Goal: Transaction & Acquisition: Purchase product/service

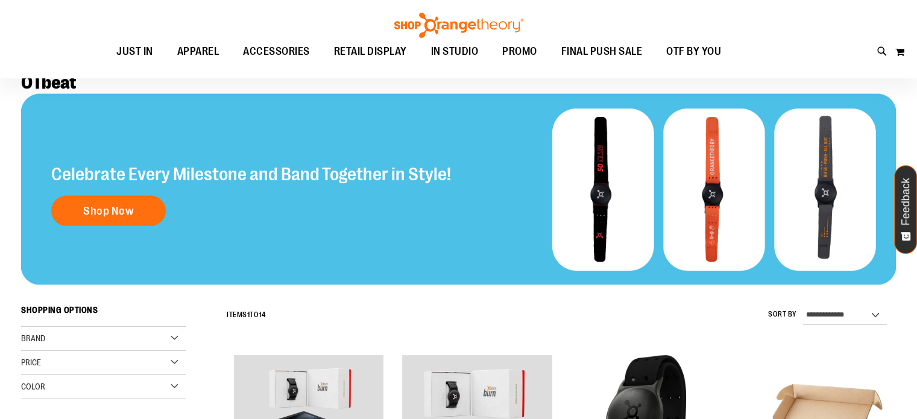
scroll to position [60, 0]
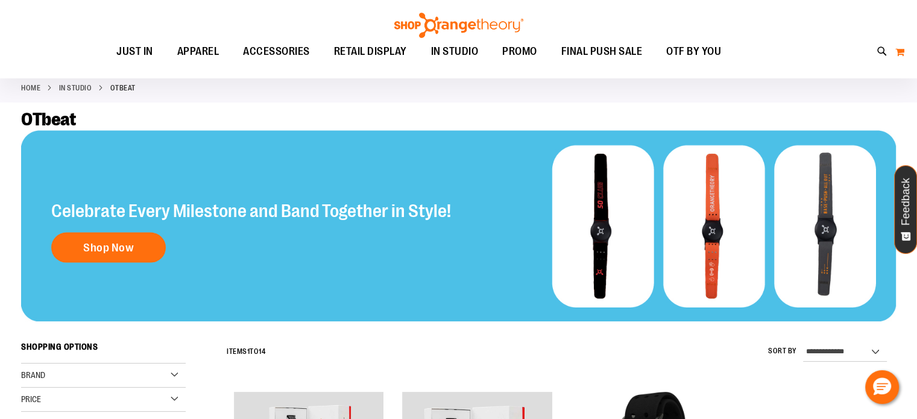
type input "**********"
click at [899, 54] on button "My Cart" at bounding box center [900, 51] width 10 height 19
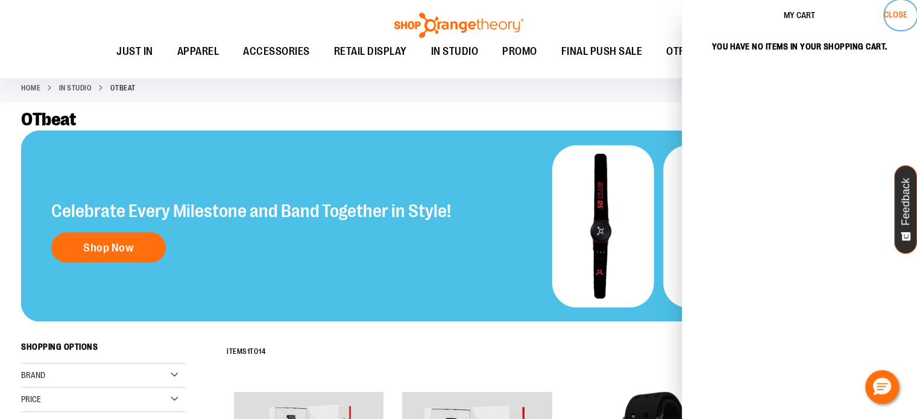
click at [892, 14] on span "Close" at bounding box center [896, 15] width 24 height 10
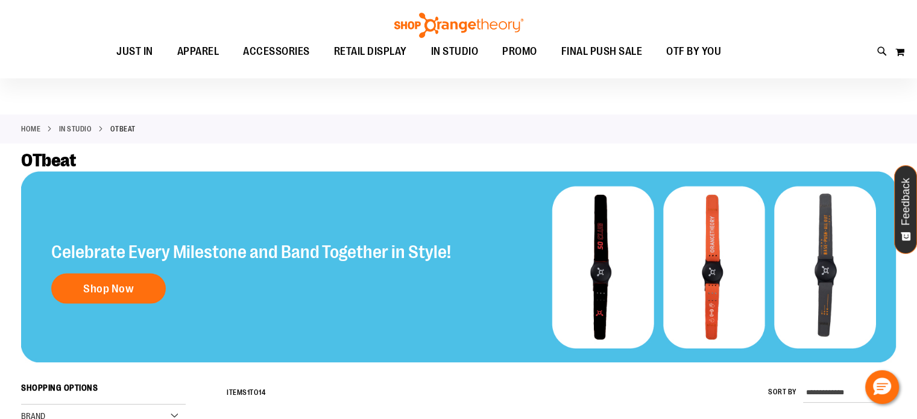
scroll to position [0, 0]
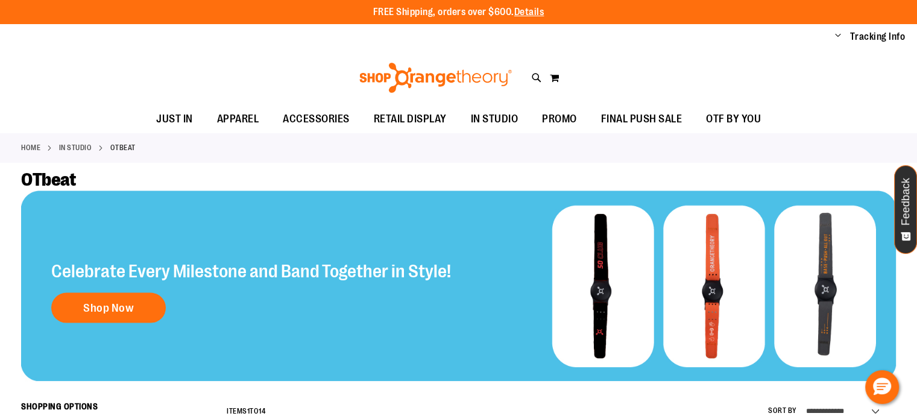
click at [838, 35] on span "Change" at bounding box center [838, 36] width 6 height 11
click at [787, 58] on link "My Account" at bounding box center [794, 57] width 105 height 23
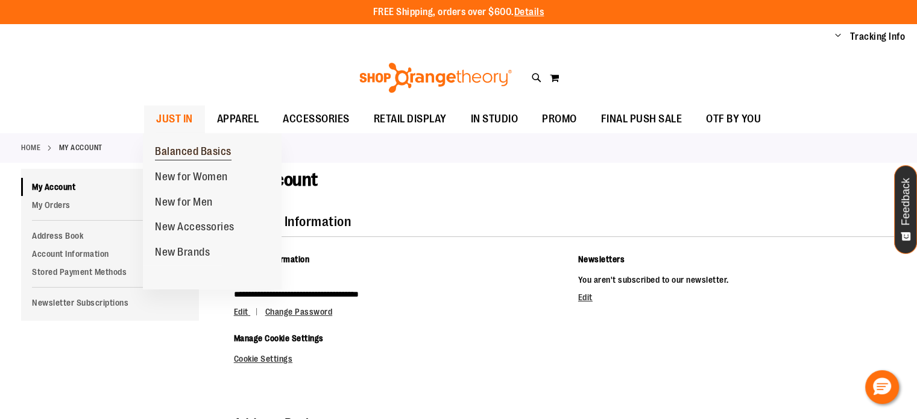
type input "**********"
click at [174, 151] on span "Balanced Basics" at bounding box center [193, 152] width 77 height 15
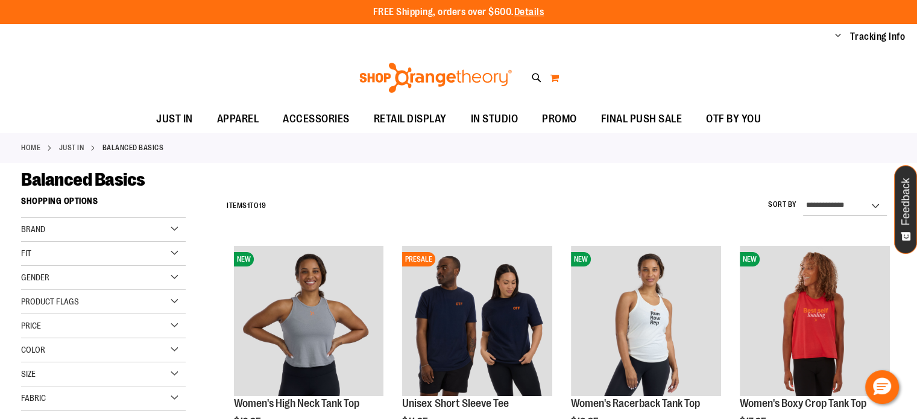
type input "**********"
drag, startPoint x: 557, startPoint y: 77, endPoint x: 555, endPoint y: 84, distance: 7.6
click at [555, 83] on button "My Cart" at bounding box center [554, 77] width 10 height 19
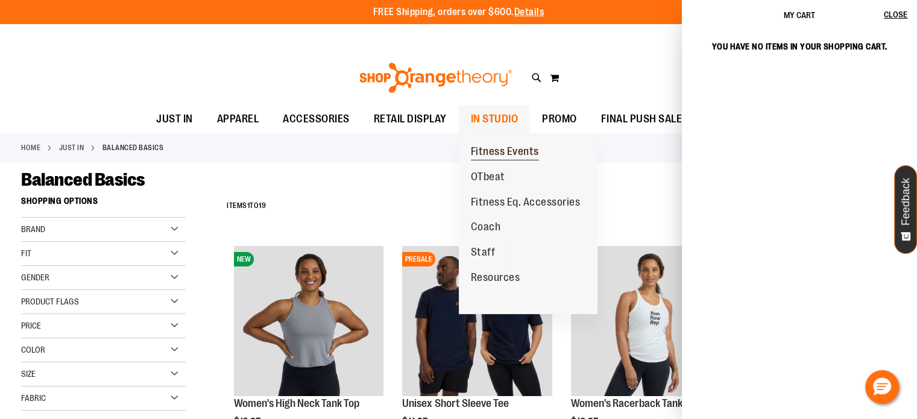
click at [499, 155] on span "Fitness Events" at bounding box center [505, 152] width 68 height 15
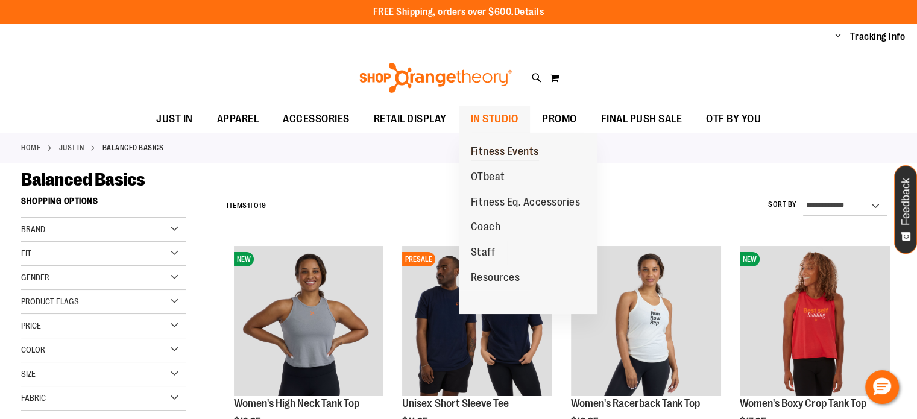
click at [492, 149] on span "Fitness Events" at bounding box center [505, 152] width 68 height 15
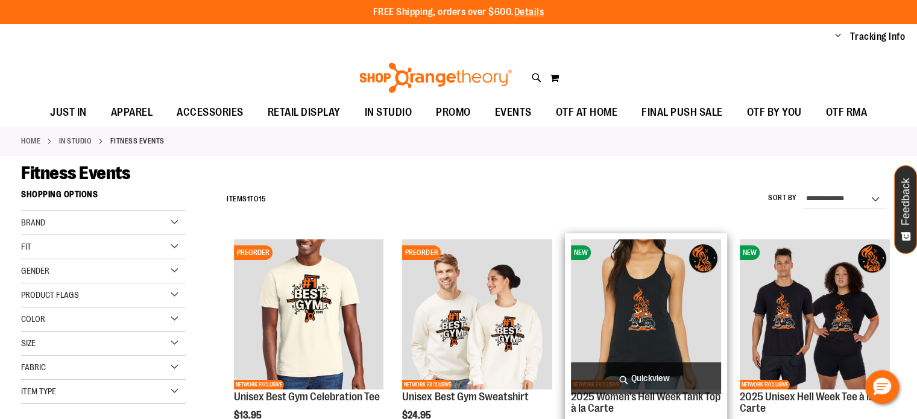
type input "**********"
click at [644, 376] on span "Quickview" at bounding box center [646, 378] width 150 height 32
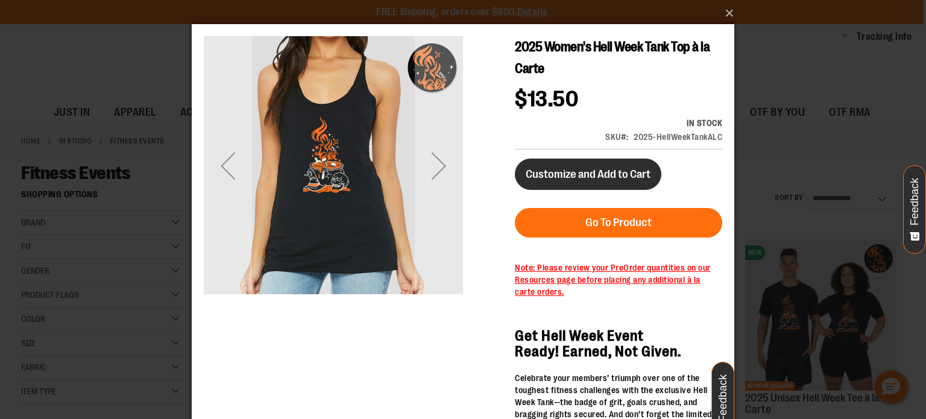
click at [577, 173] on span "Customize and Add to Cart" at bounding box center [588, 174] width 125 height 13
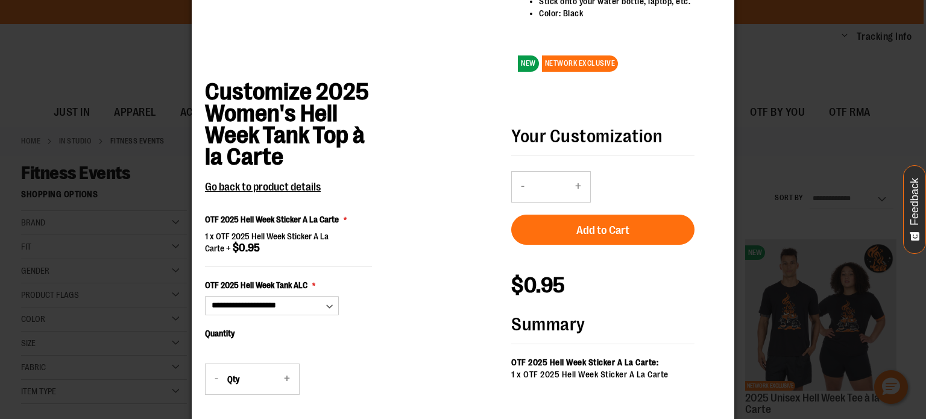
scroll to position [784, 0]
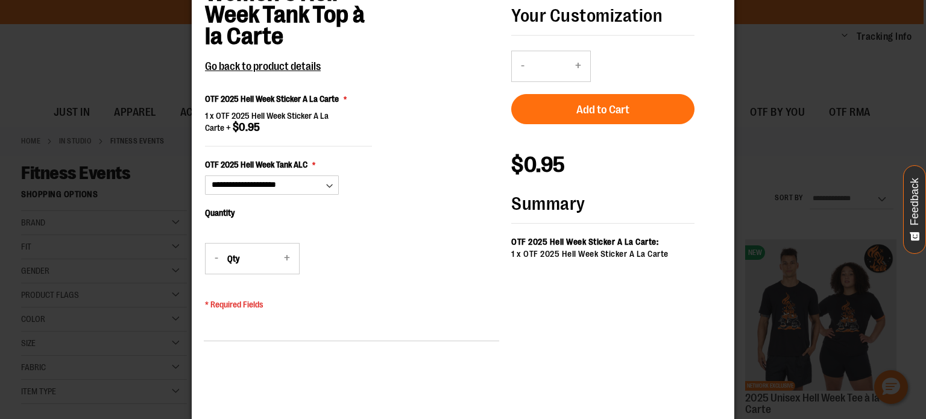
click at [360, 252] on fieldset "**********" at bounding box center [288, 117] width 167 height 314
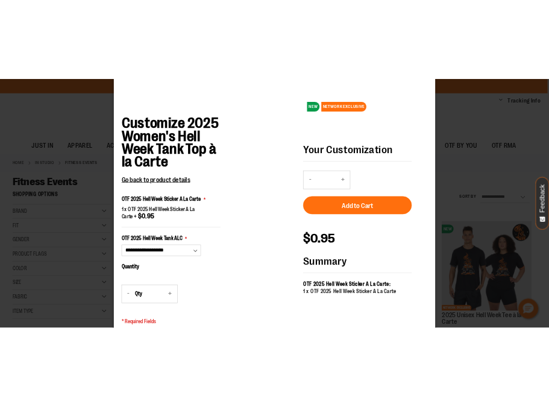
scroll to position [723, 0]
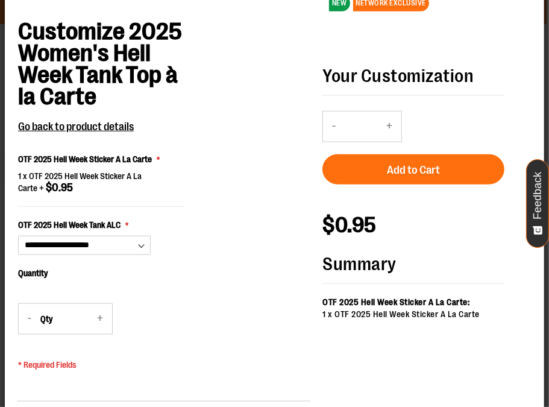
click at [246, 107] on div "**********" at bounding box center [164, 229] width 294 height 417
click at [109, 244] on select "**********" at bounding box center [84, 245] width 133 height 19
click at [95, 248] on select "**********" at bounding box center [84, 245] width 133 height 19
select select "***"
click at [18, 256] on select "**********" at bounding box center [84, 245] width 133 height 19
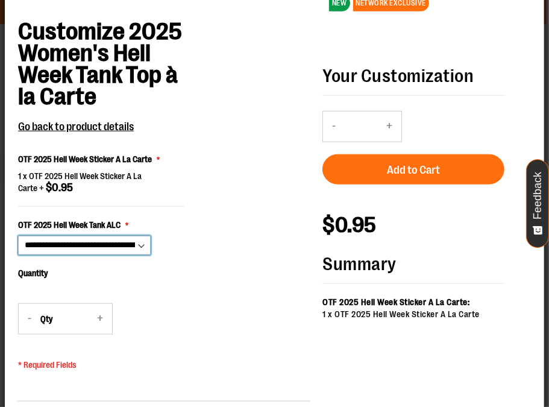
type input "*"
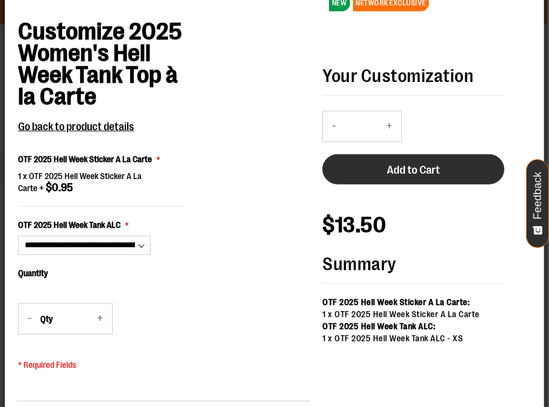
click at [429, 165] on span "Add to Cart" at bounding box center [413, 170] width 53 height 13
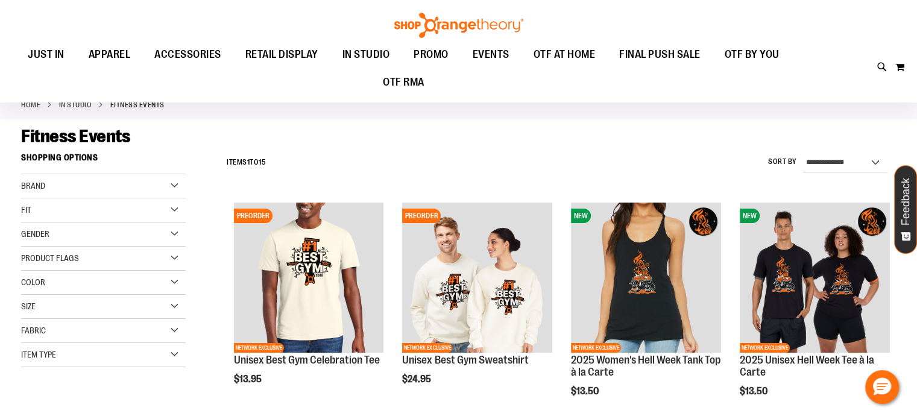
scroll to position [0, 0]
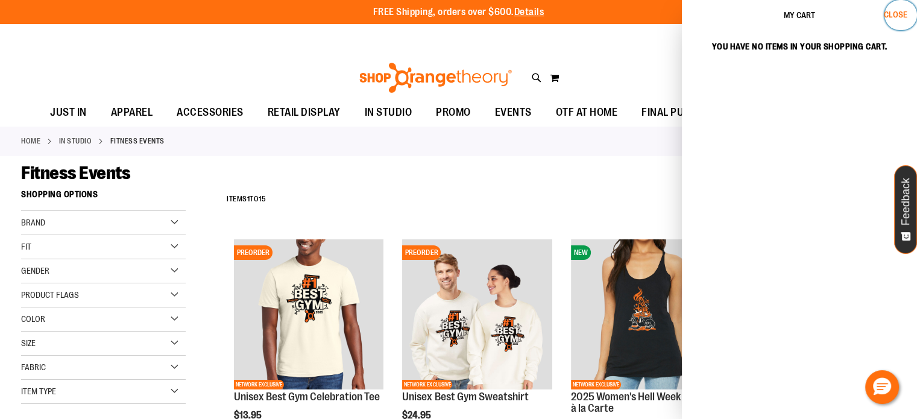
click at [894, 13] on span "Close" at bounding box center [896, 15] width 24 height 10
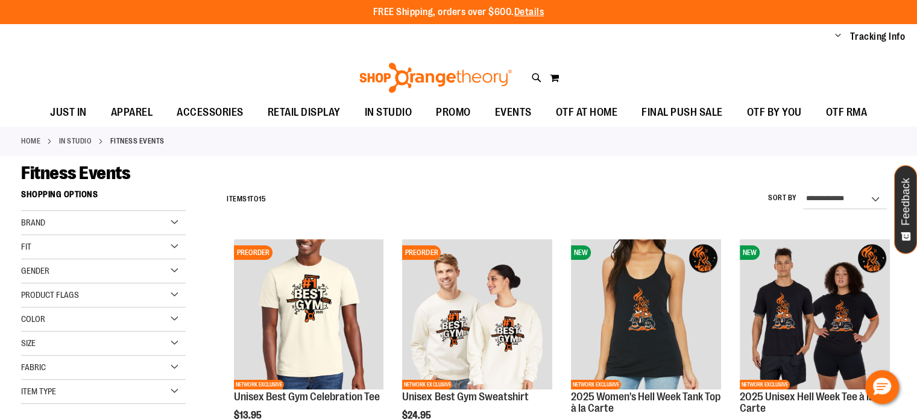
click at [839, 36] on span "Change" at bounding box center [838, 36] width 6 height 11
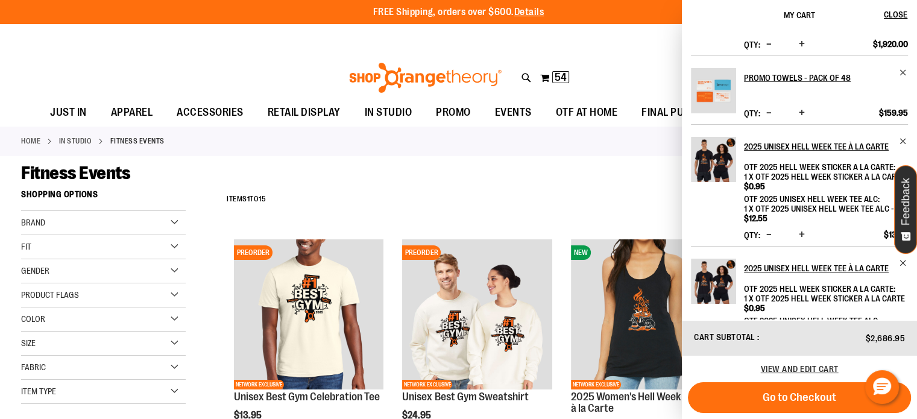
scroll to position [60, 0]
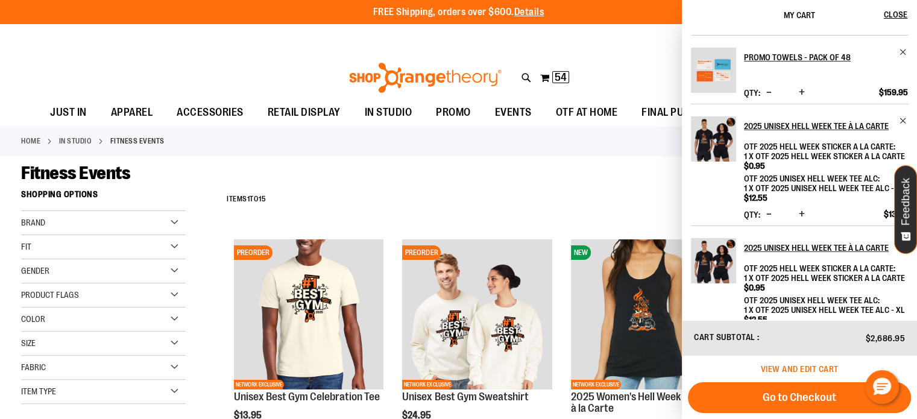
click at [791, 367] on span "View and edit cart" at bounding box center [800, 369] width 78 height 10
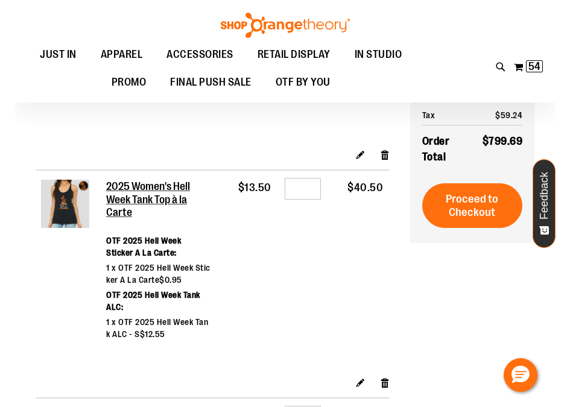
scroll to position [240, 0]
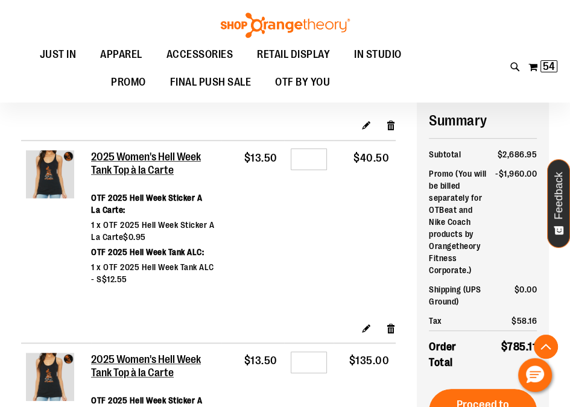
type input "**********"
click at [436, 71] on div "Toggle Nav Search Popular Suggestions Advanced Search" at bounding box center [285, 51] width 570 height 102
drag, startPoint x: 316, startPoint y: 159, endPoint x: 298, endPoint y: 161, distance: 17.6
click at [298, 161] on input "*" at bounding box center [309, 159] width 36 height 22
type input "*"
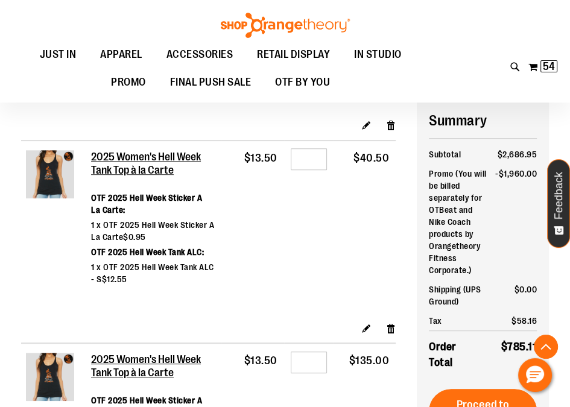
click at [294, 245] on td "Qty *" at bounding box center [308, 230] width 49 height 181
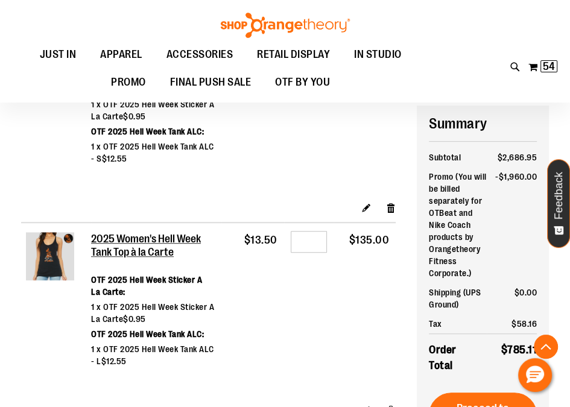
scroll to position [421, 0]
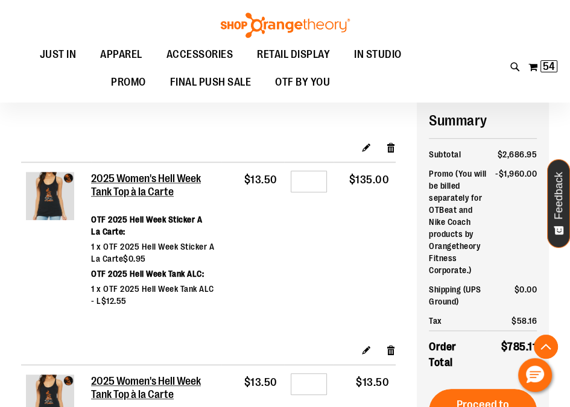
drag, startPoint x: 451, startPoint y: 60, endPoint x: 415, endPoint y: 90, distance: 47.1
click at [451, 63] on div "Toggle Nav Search Popular Suggestions Advanced Search" at bounding box center [285, 51] width 570 height 102
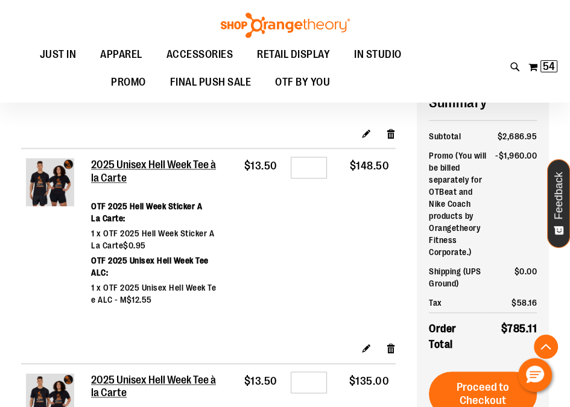
scroll to position [843, 0]
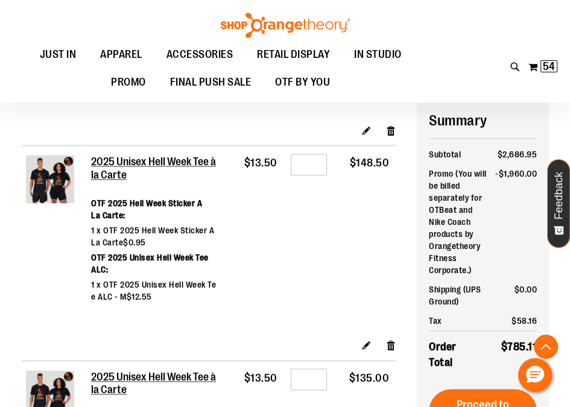
click at [451, 69] on div "Toggle Nav Search Popular Suggestions Advanced Search" at bounding box center [285, 51] width 570 height 102
click at [439, 74] on div "Toggle Nav Search Popular Suggestions Advanced Search" at bounding box center [285, 51] width 570 height 102
click at [440, 57] on div "Toggle Nav Search Popular Suggestions Advanced Search" at bounding box center [285, 51] width 570 height 102
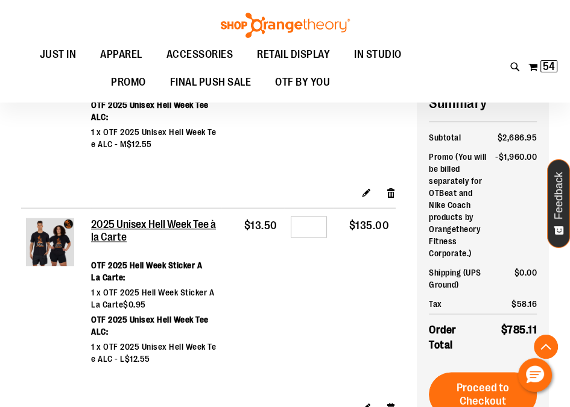
scroll to position [1024, 0]
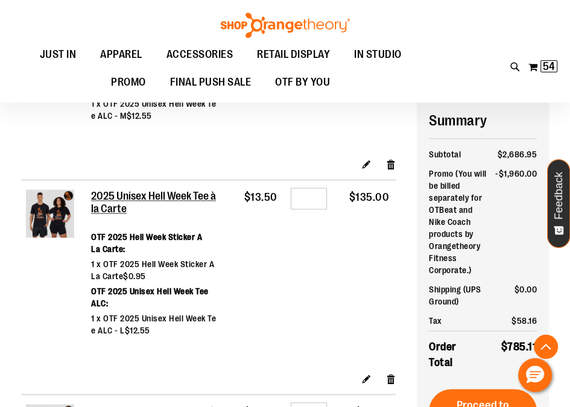
click at [450, 71] on div "Toggle Nav Search Popular Suggestions Advanced Search" at bounding box center [285, 51] width 570 height 102
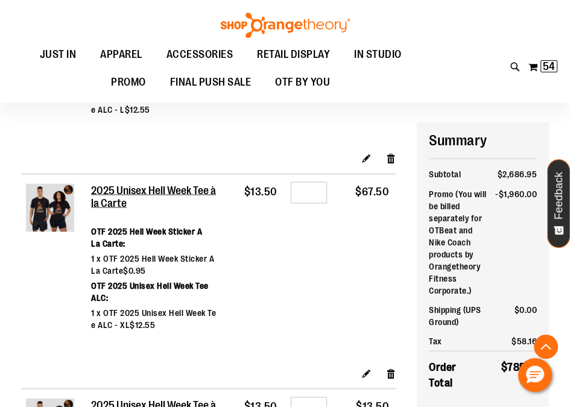
scroll to position [1265, 0]
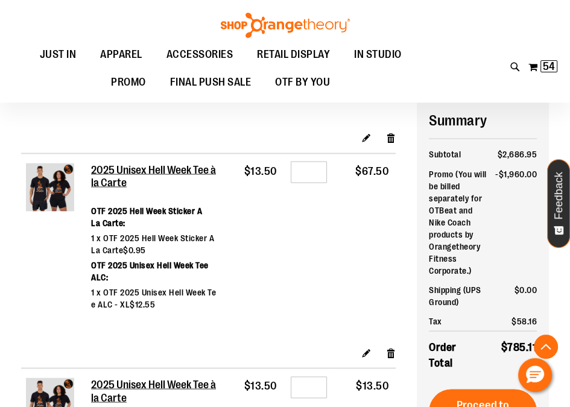
click at [424, 73] on ul "JUST IN JUST IN Balanced Basics New for Women New for Men New Accessories New B…" at bounding box center [220, 68] width 417 height 55
click at [311, 171] on input "*" at bounding box center [309, 172] width 36 height 22
drag, startPoint x: 310, startPoint y: 171, endPoint x: 295, endPoint y: 175, distance: 16.4
click at [295, 175] on input "*" at bounding box center [309, 172] width 36 height 22
type input "*"
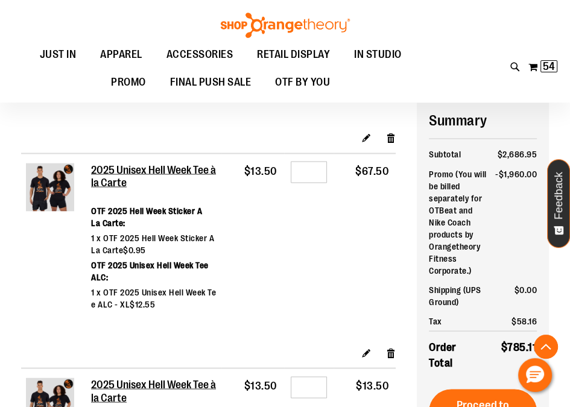
click at [303, 239] on td "Qty *" at bounding box center [308, 249] width 49 height 193
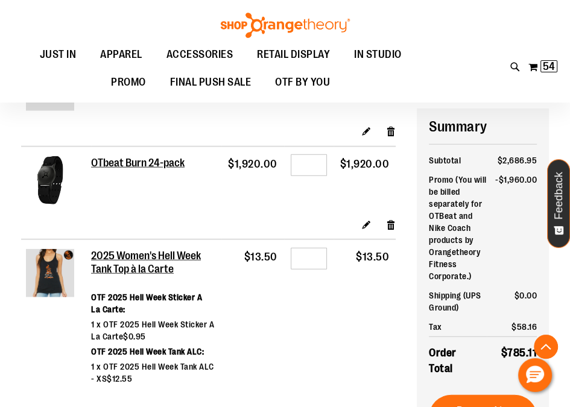
scroll to position [1807, 0]
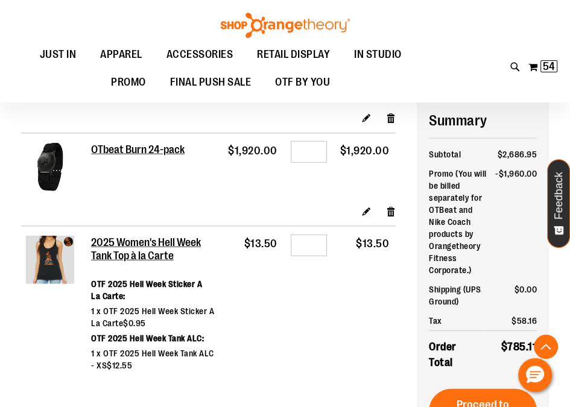
click at [435, 78] on div "Toggle Nav Search Popular Suggestions Advanced Search" at bounding box center [285, 51] width 570 height 102
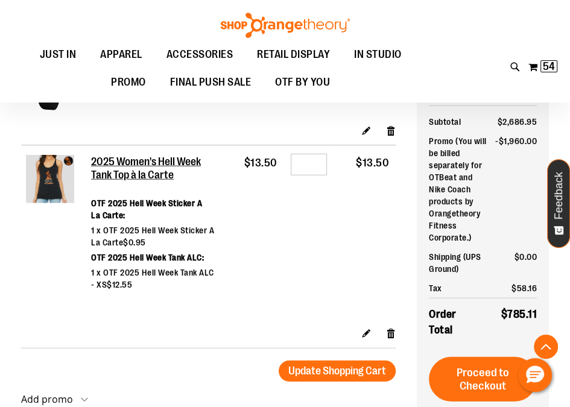
scroll to position [1867, 0]
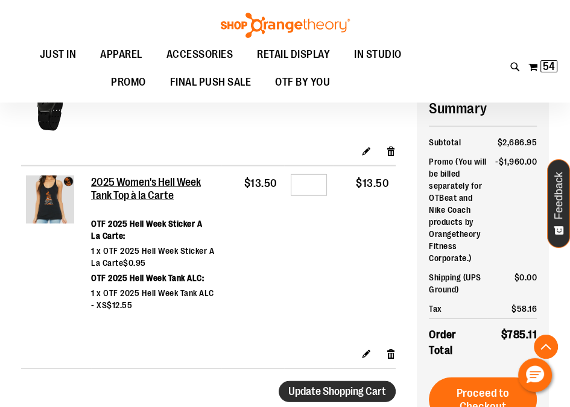
click at [329, 389] on span "Update Shopping Cart" at bounding box center [337, 391] width 98 height 12
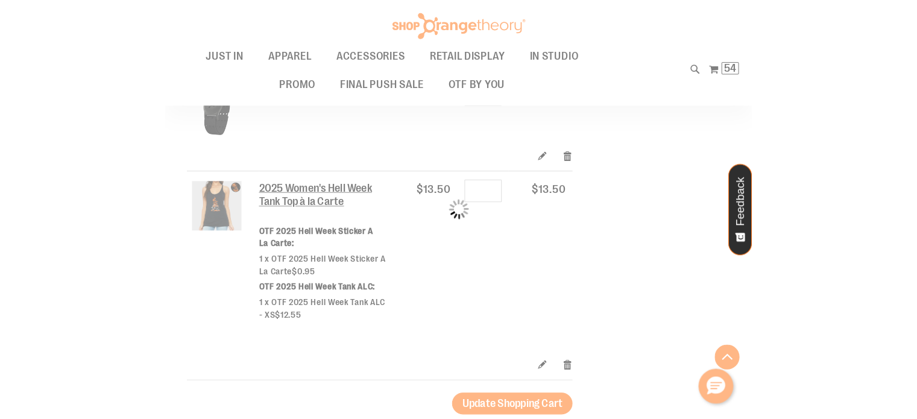
scroll to position [1634, 0]
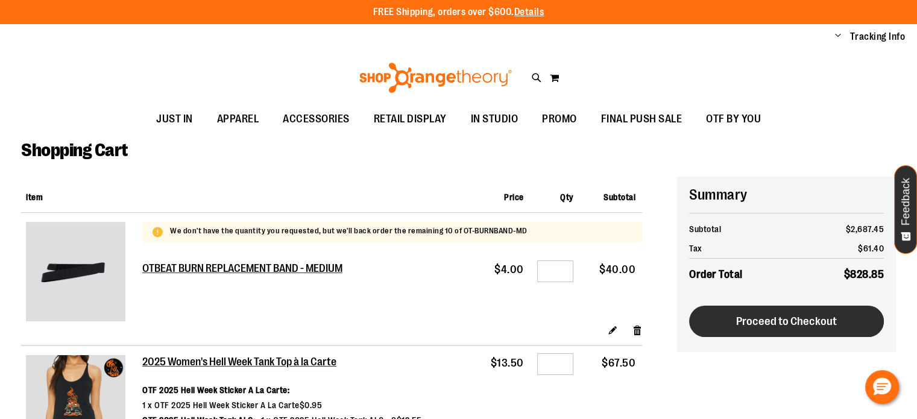
type input "**********"
click at [776, 332] on button "Proceed to Checkout" at bounding box center [786, 321] width 195 height 31
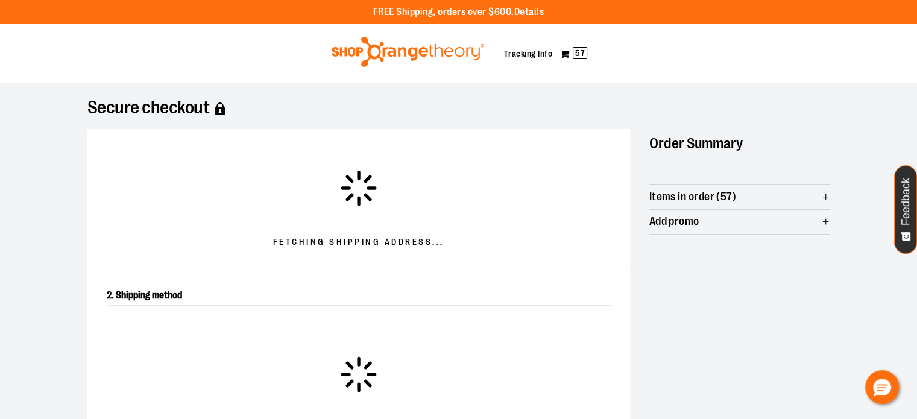
click at [236, 55] on div "Toggle Nav My Cart 57 Tracking Info" at bounding box center [458, 53] width 917 height 59
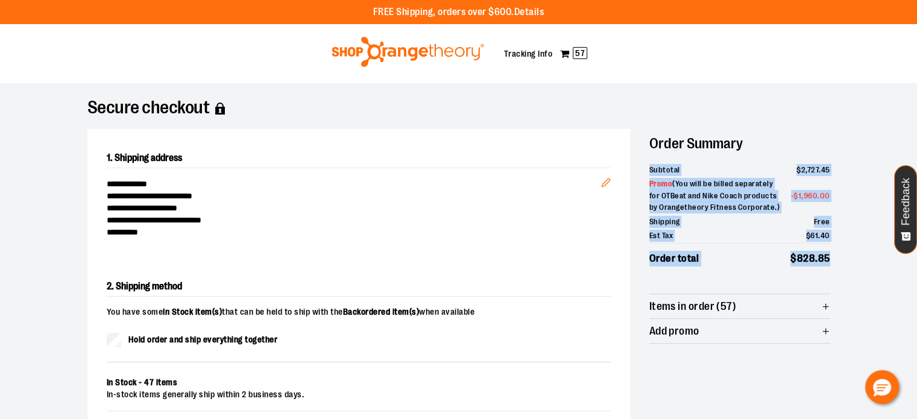
drag, startPoint x: 832, startPoint y: 256, endPoint x: 646, endPoint y: 165, distance: 207.6
copy ul "Subtotal $ 2 , 727 . 45 Promo ( You will be billed separately for OTBeat and Ni…"
